Goal: Use online tool/utility

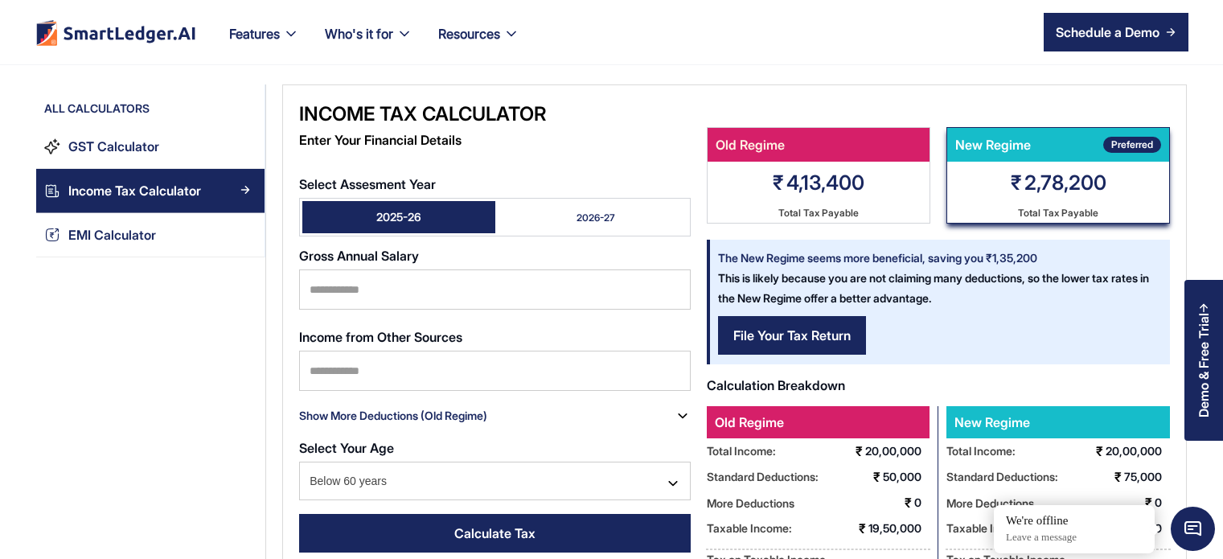
scroll to position [10, 0]
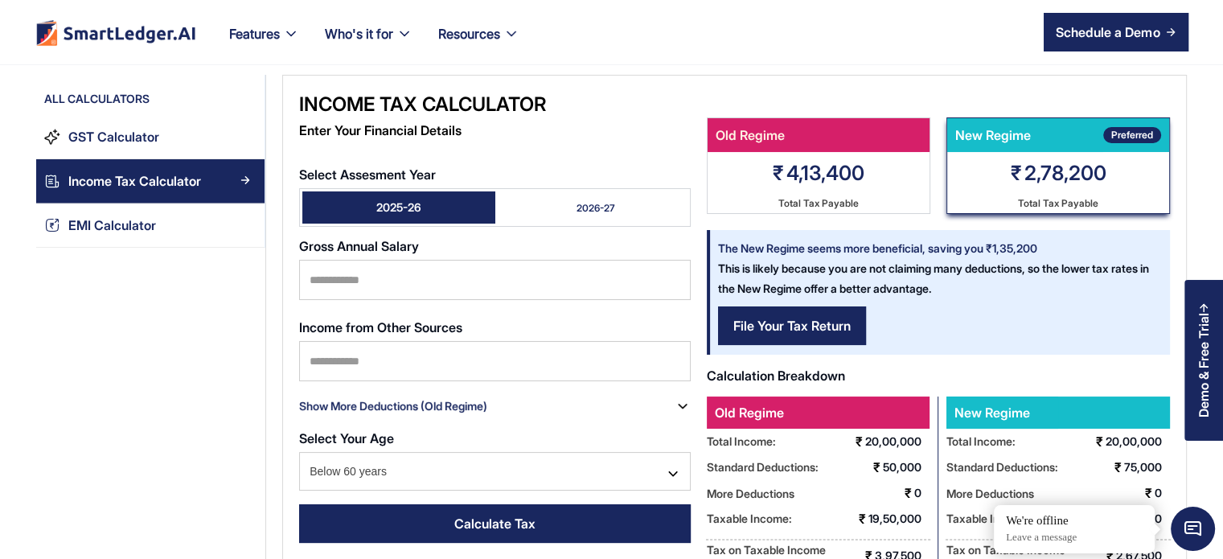
click at [567, 188] on div "2025-26 2026-27" at bounding box center [495, 207] width 392 height 39
click at [572, 199] on link "2026-27" at bounding box center [591, 207] width 193 height 32
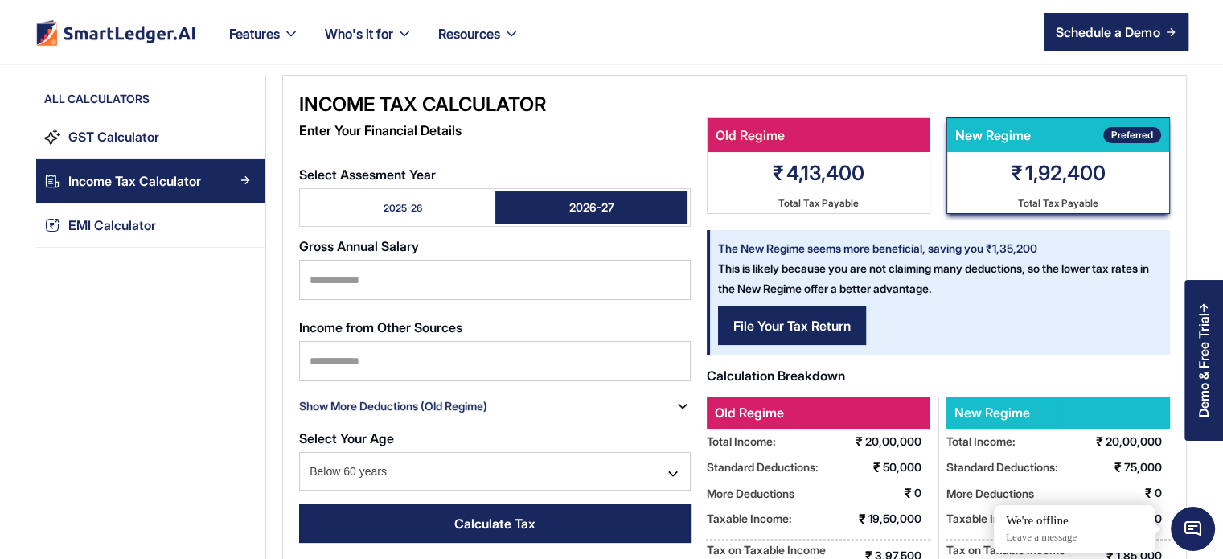
click at [413, 201] on div "2025-26" at bounding box center [403, 208] width 39 height 14
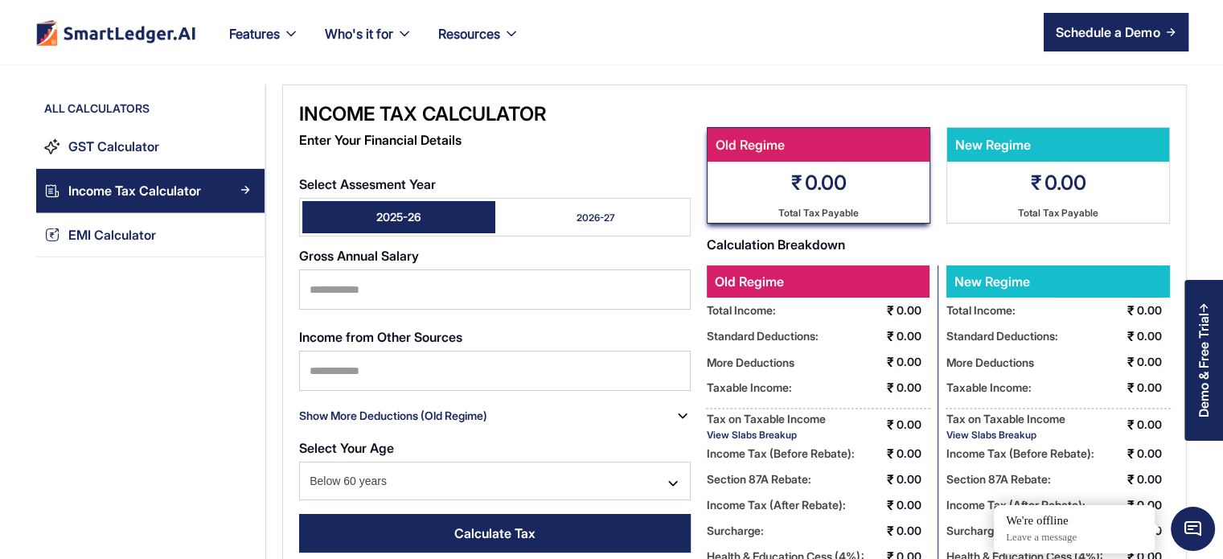
click at [549, 221] on link "2026-27" at bounding box center [591, 217] width 193 height 32
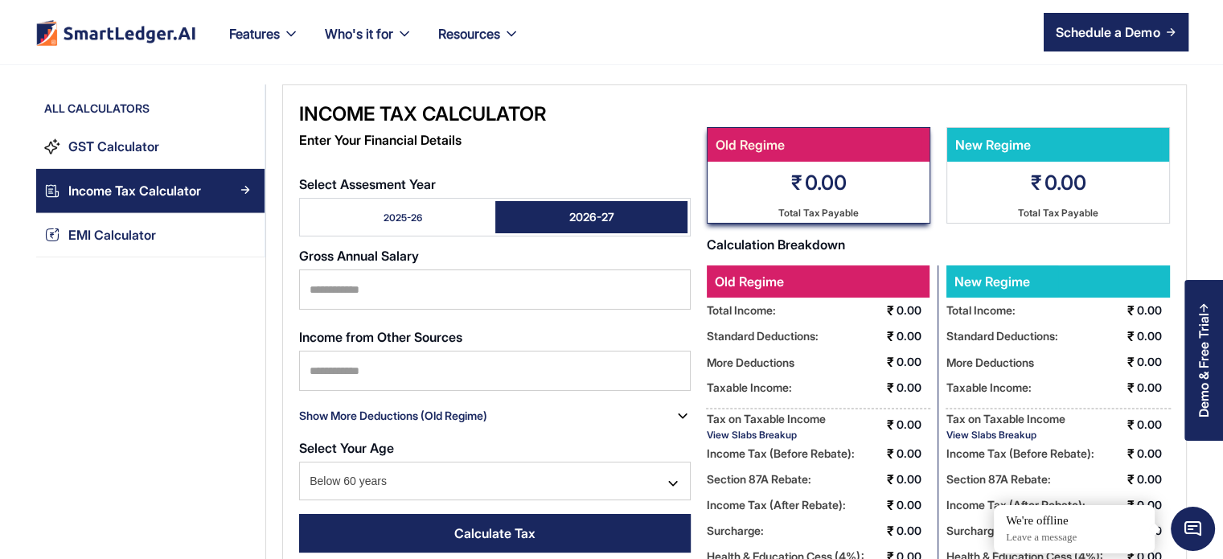
click at [384, 211] on div "2025-26" at bounding box center [403, 218] width 39 height 14
